Goal: Find specific page/section: Find specific page/section

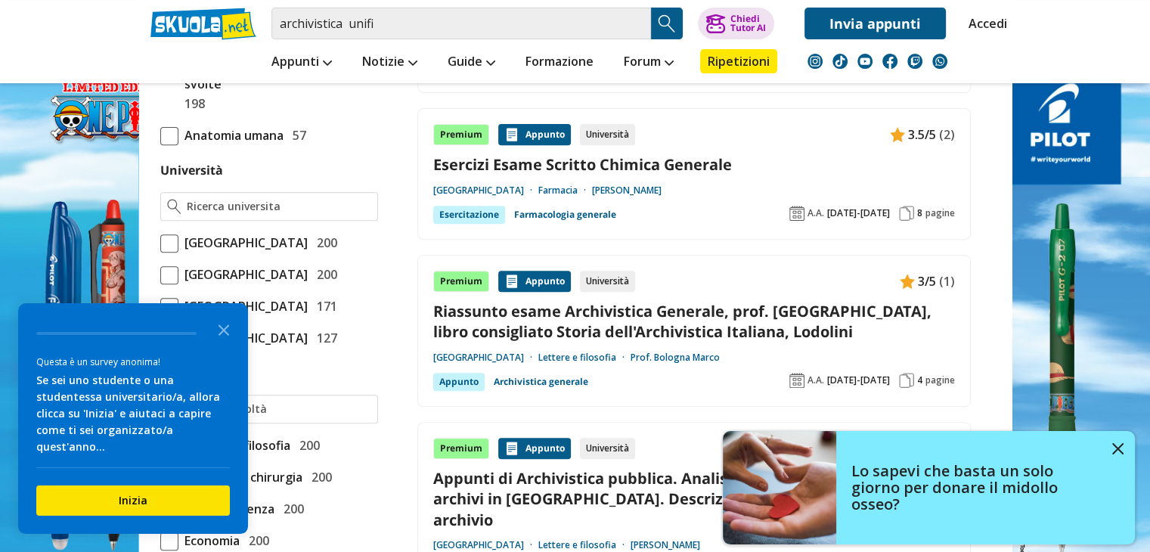
scroll to position [576, 0]
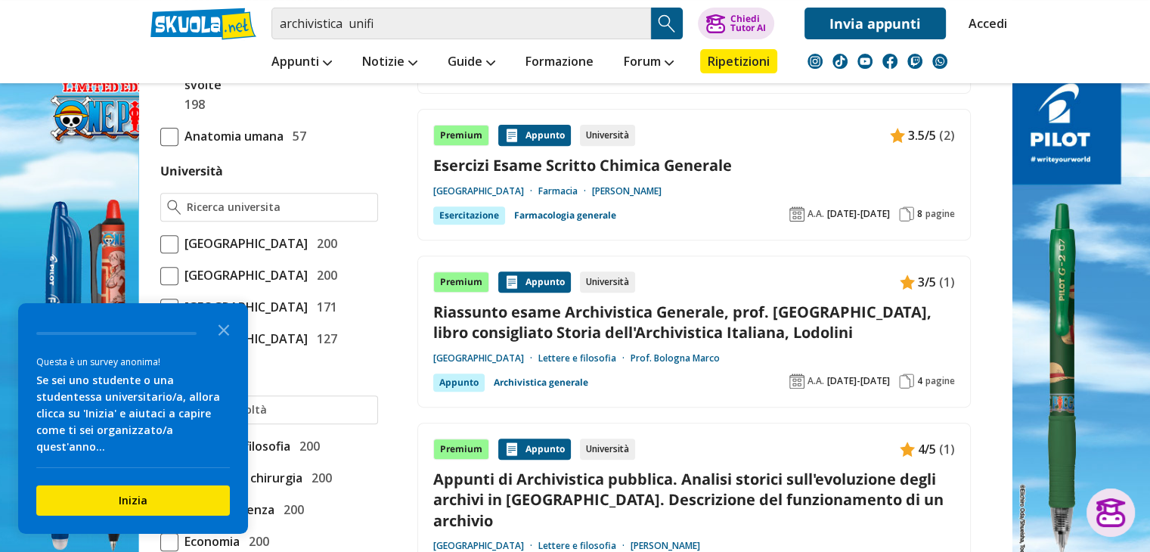
click at [308, 243] on span "[GEOGRAPHIC_DATA]" at bounding box center [242, 244] width 129 height 20
click at [160, 243] on input "Università degli Studi di Firenze 200" at bounding box center [160, 243] width 0 height 0
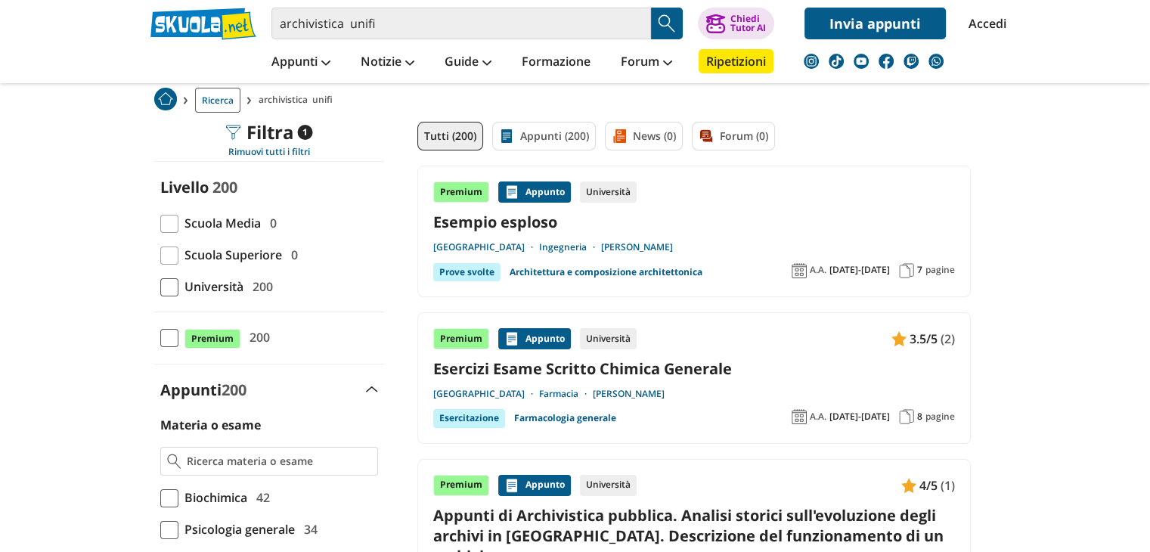
scroll to position [81, 0]
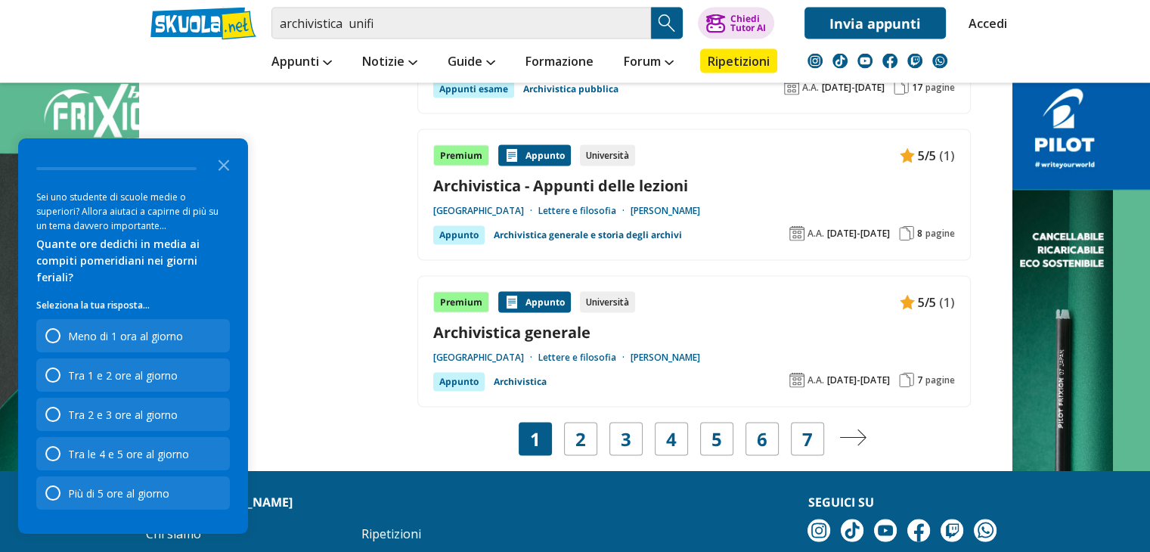
scroll to position [2919, 0]
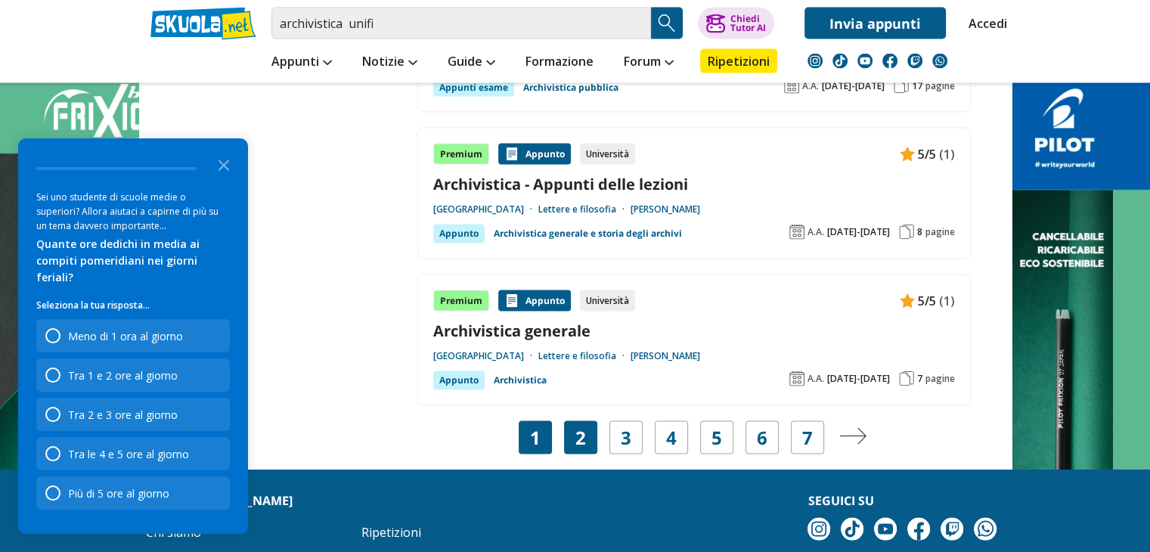
click at [577, 427] on link "2" at bounding box center [580, 437] width 11 height 21
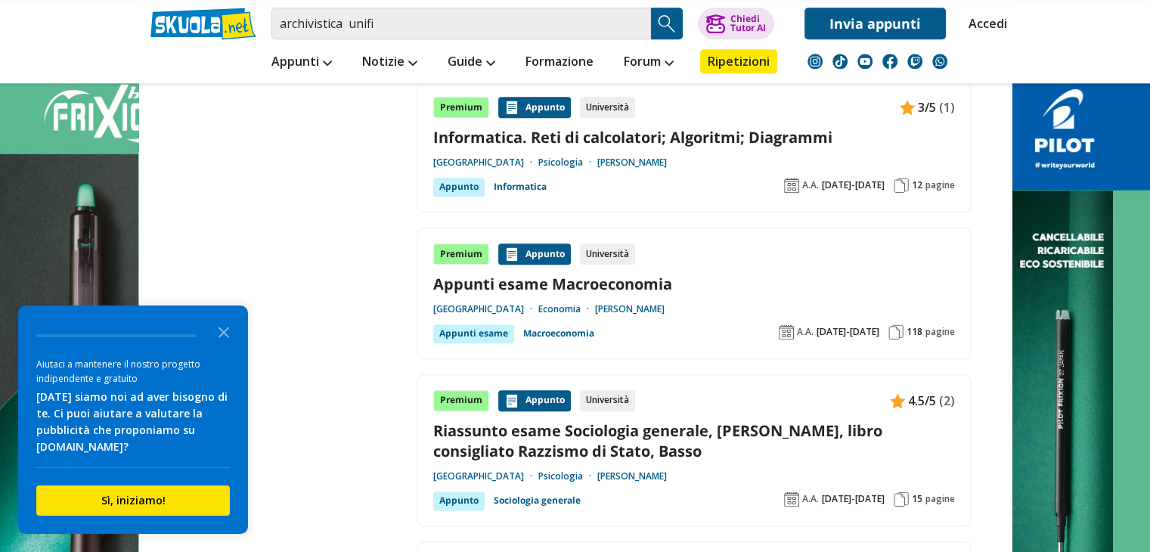
scroll to position [1732, 0]
